Goal: Find specific page/section: Find specific page/section

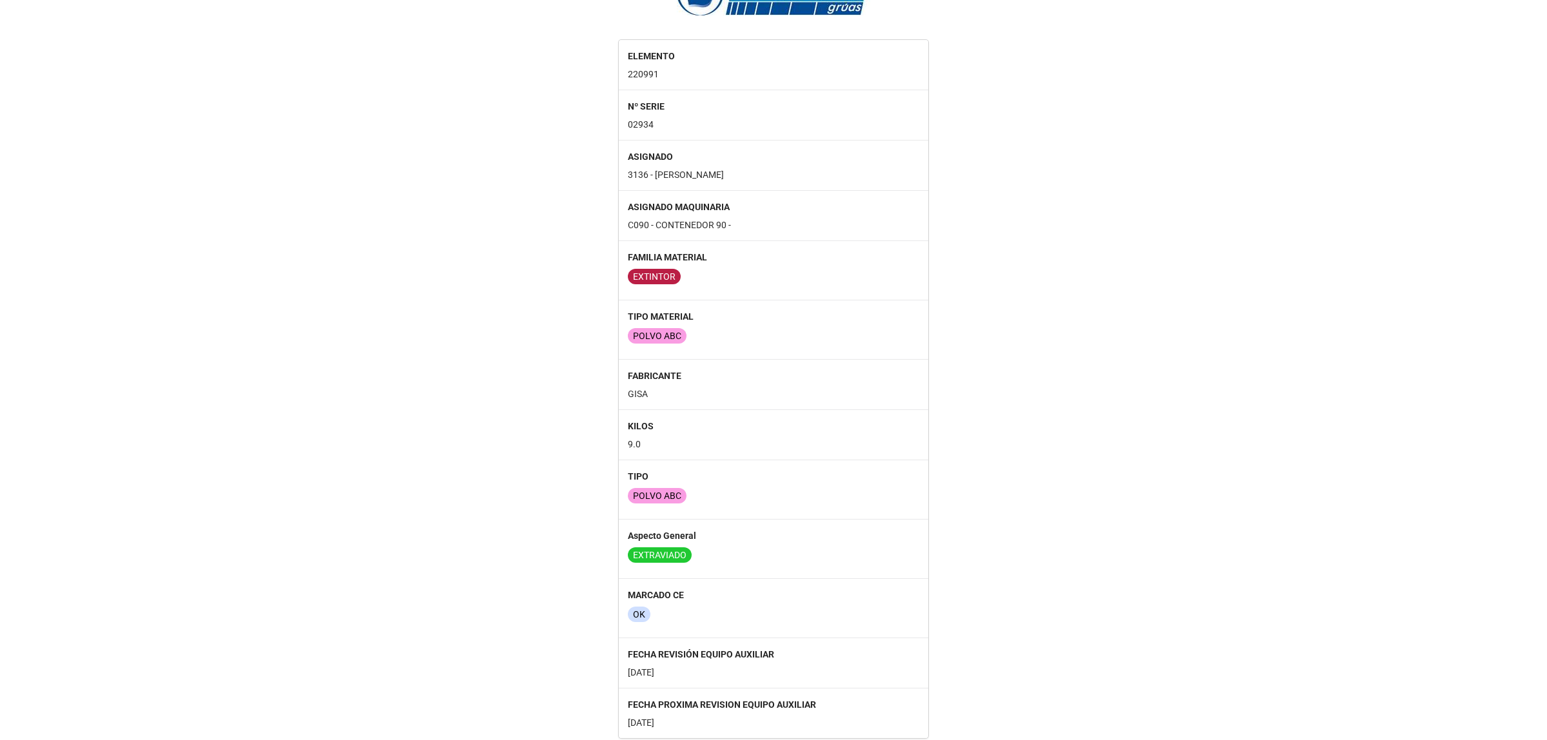
scroll to position [75, 0]
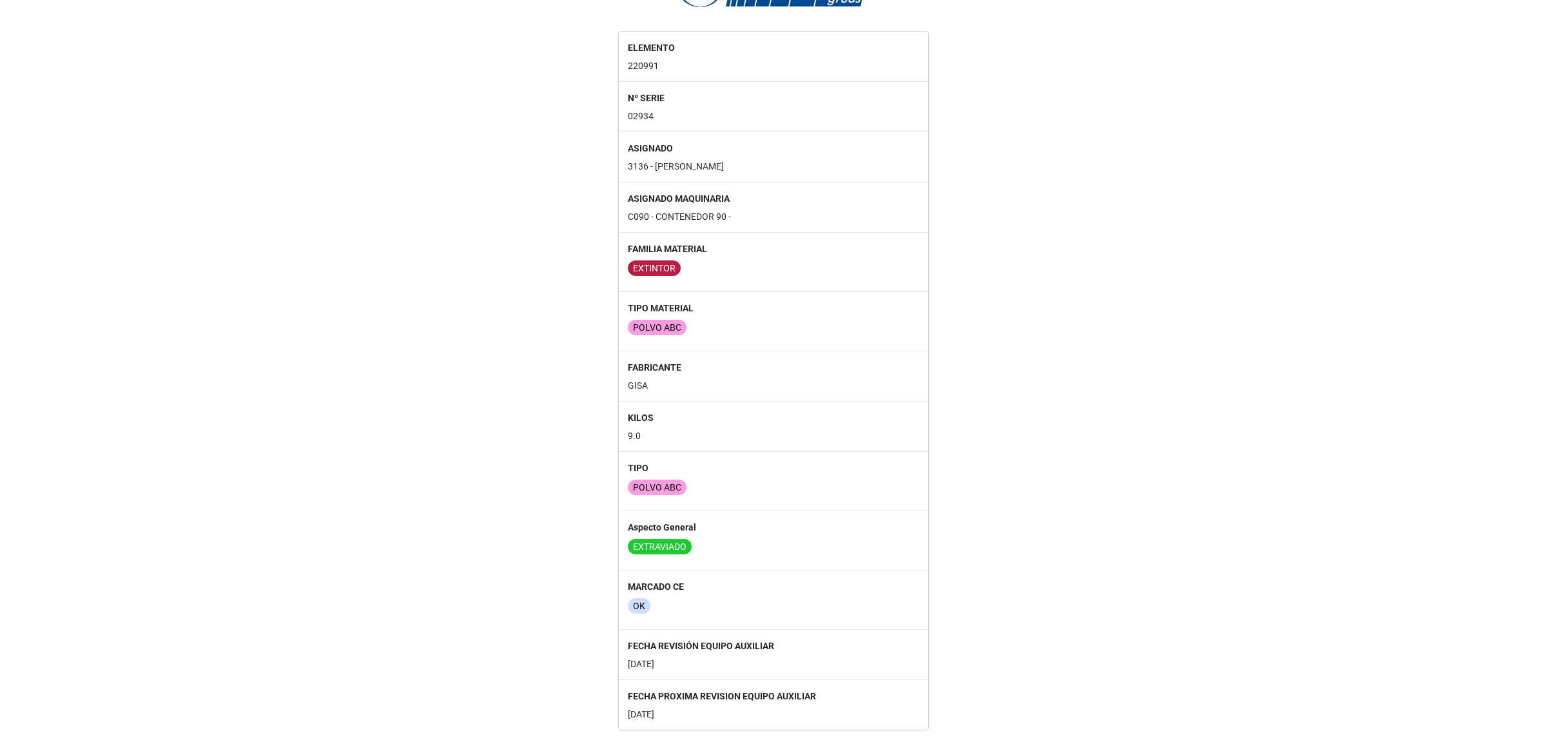
click at [1009, 368] on div "ELEMENTO 220991 Nº SERIE 02934 ASIGNADO 3136 - SANTIAGO FELIPE CAAMAÑO BEIRO AS…" at bounding box center [773, 332] width 1547 height 793
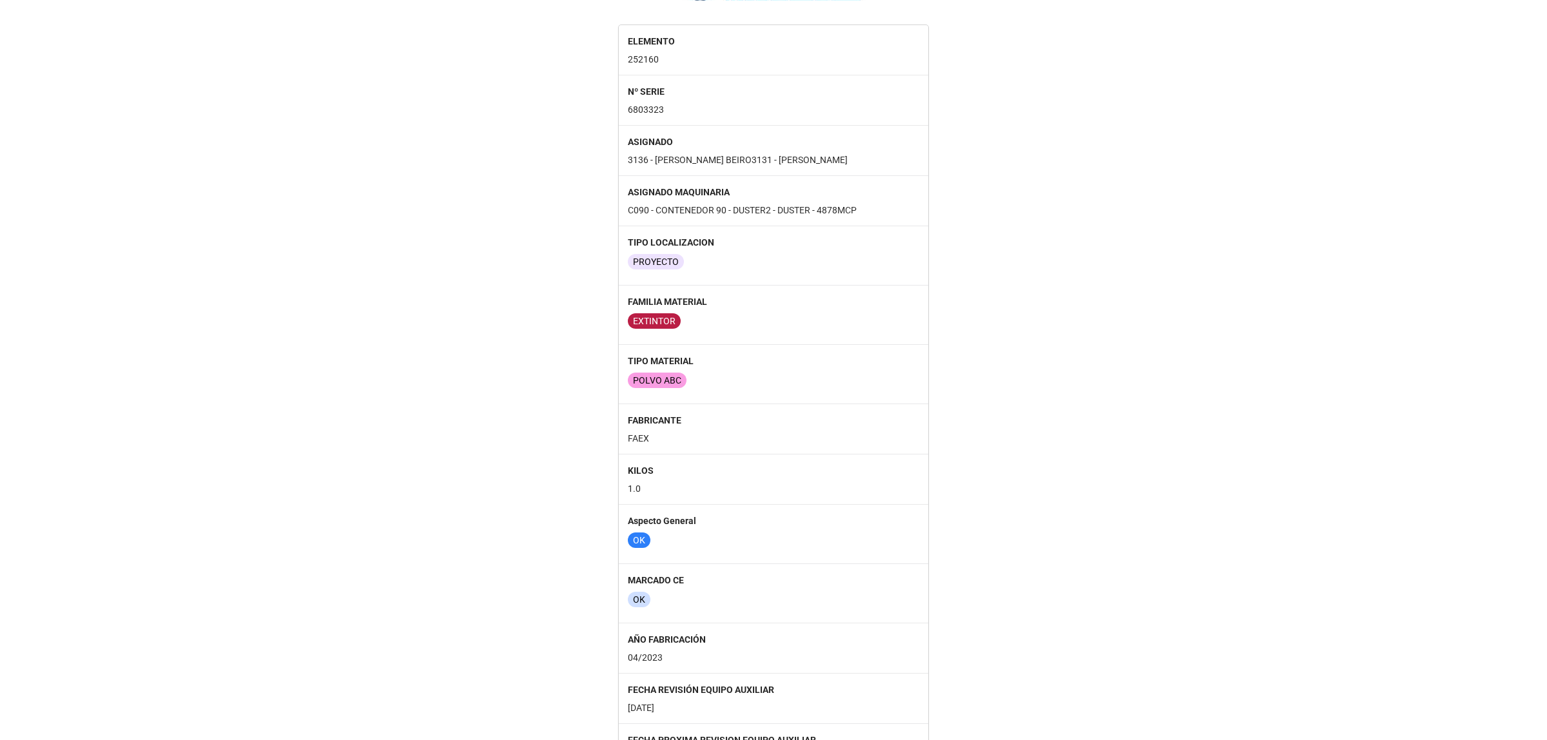
scroll to position [107, 0]
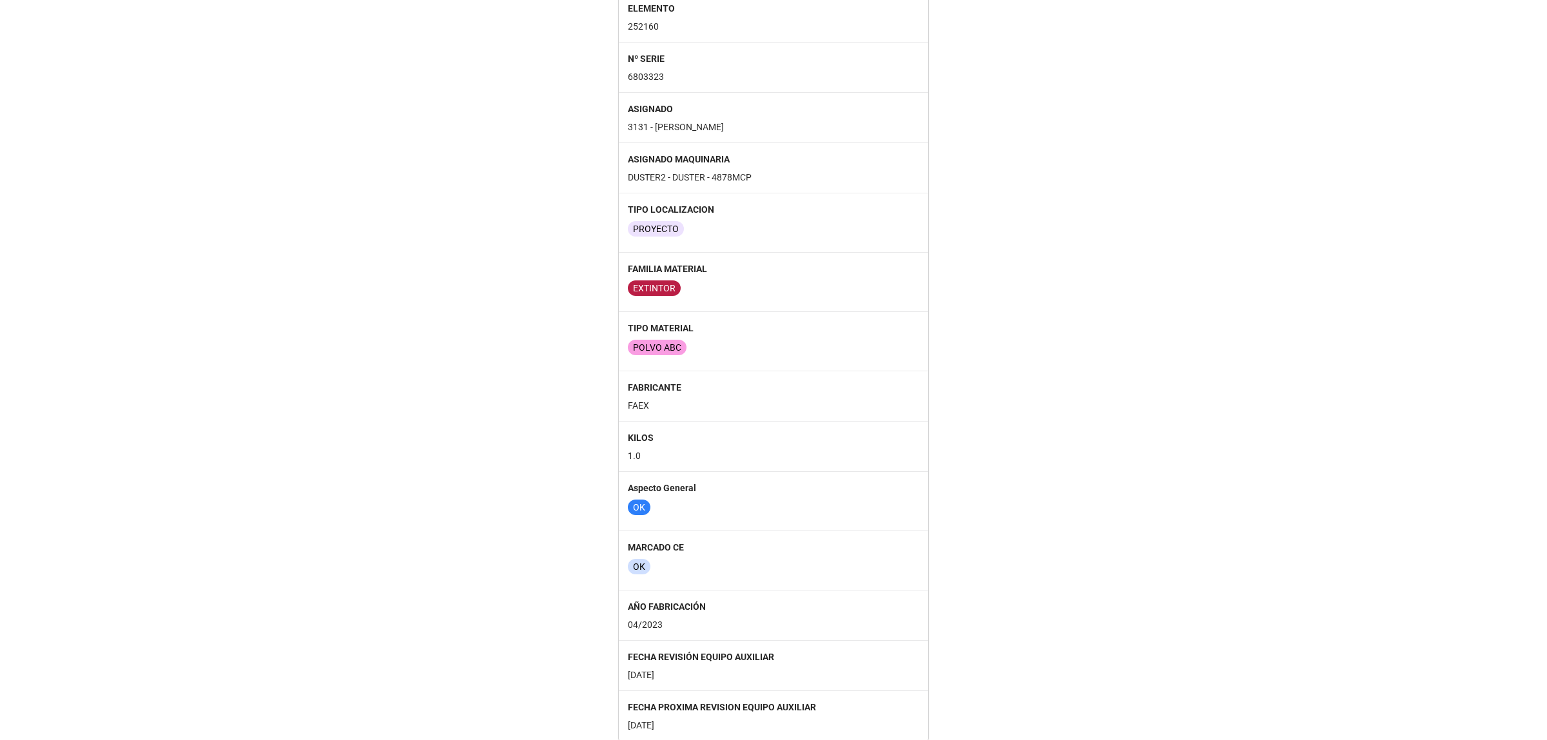
scroll to position [126, 0]
